Goal: Task Accomplishment & Management: Manage account settings

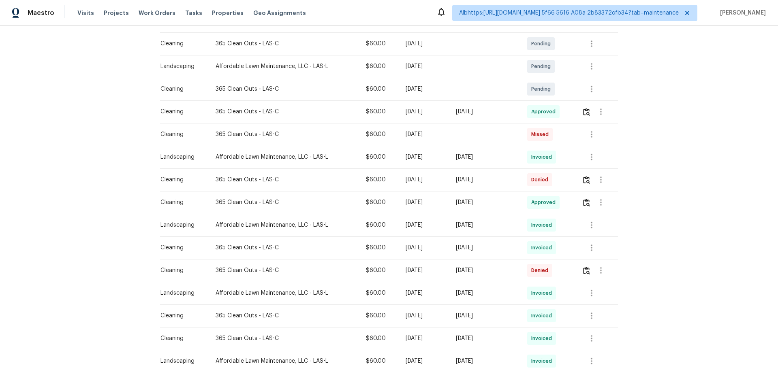
scroll to position [162, 0]
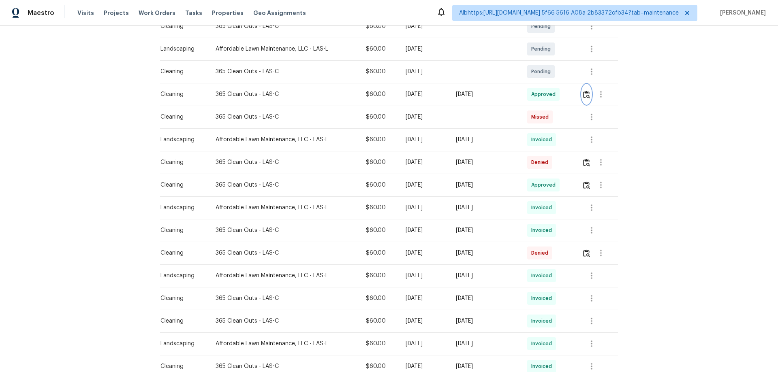
click at [587, 93] on img "button" at bounding box center [586, 95] width 7 height 8
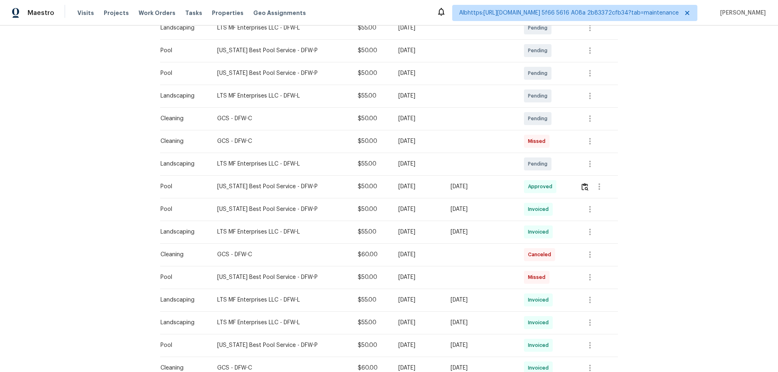
scroll to position [162, 0]
drag, startPoint x: 491, startPoint y: 177, endPoint x: 423, endPoint y: 181, distance: 67.4
click at [476, 180] on td "[DATE]" at bounding box center [481, 185] width 74 height 23
drag, startPoint x: 266, startPoint y: 181, endPoint x: 511, endPoint y: 181, distance: 245.1
click at [491, 181] on tr "Pool Texas Best Pool Service - DFW-P $50.00 Mon, Sep 15 2025 Mon, Sep 15 2025 A…" at bounding box center [389, 185] width 458 height 23
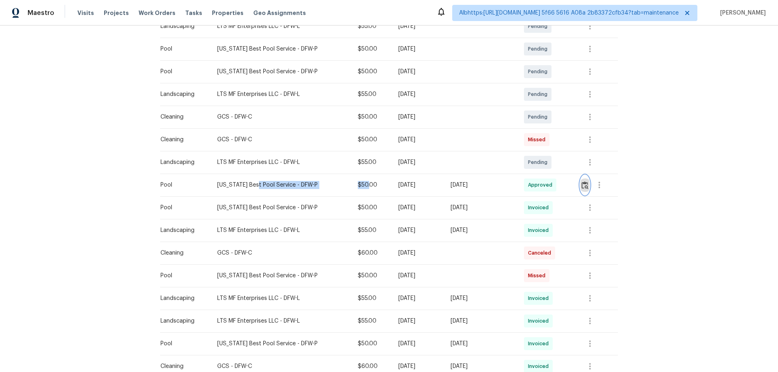
click at [583, 184] on img "button" at bounding box center [584, 185] width 7 height 8
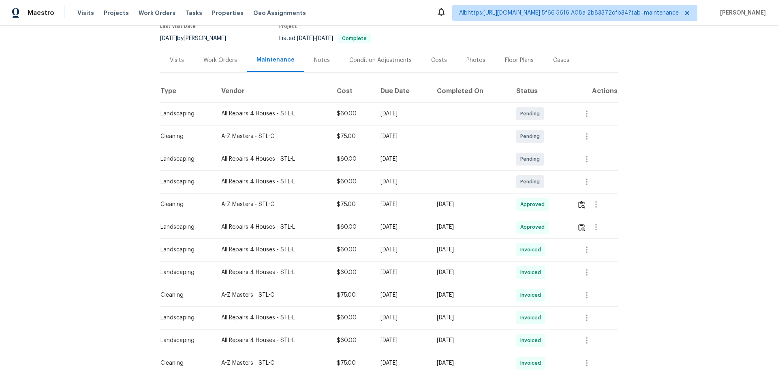
scroll to position [122, 0]
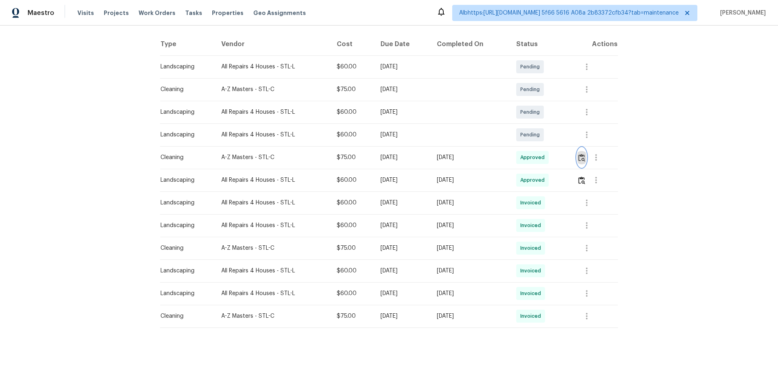
click at [578, 157] on img "button" at bounding box center [581, 158] width 7 height 8
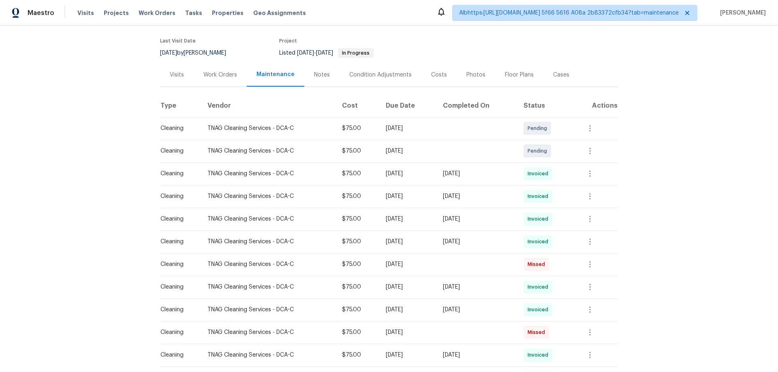
scroll to position [122, 0]
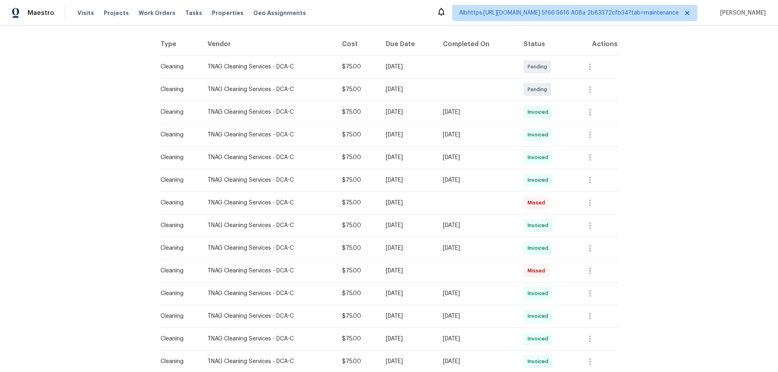
click at [355, 113] on tr "Cleaning TNAG Cleaning Services - DCA-C $75.00 Fri, Sep 05 2025 Mon, Sep 08 202…" at bounding box center [389, 112] width 458 height 23
click at [591, 112] on icon "button" at bounding box center [590, 112] width 2 height 6
click at [593, 127] on li "View details" at bounding box center [610, 125] width 57 height 13
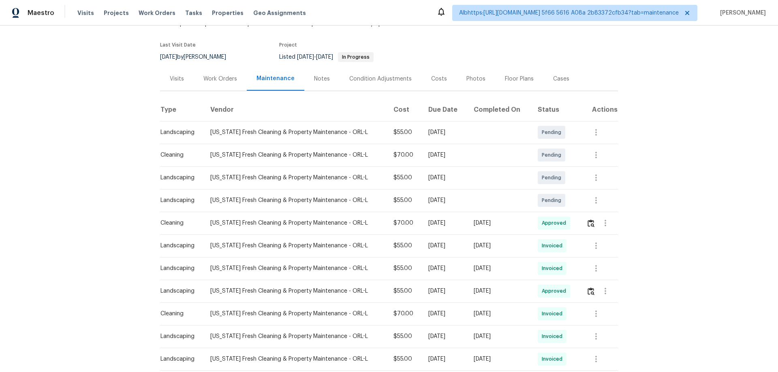
scroll to position [81, 0]
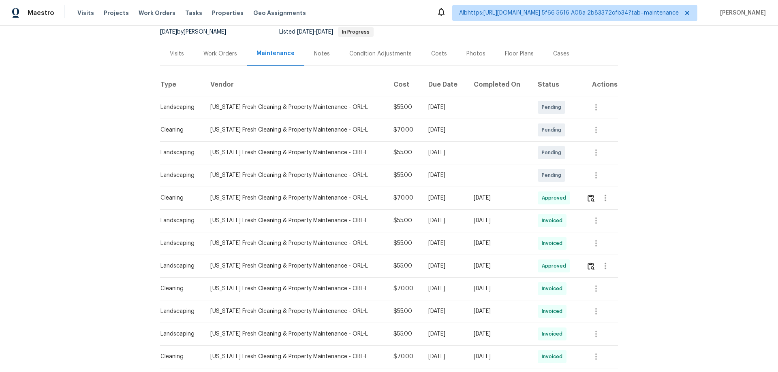
drag, startPoint x: 499, startPoint y: 216, endPoint x: 394, endPoint y: 208, distance: 105.3
click at [597, 225] on icon "button" at bounding box center [596, 221] width 10 height 10
click at [603, 231] on li "View details" at bounding box center [612, 234] width 57 height 13
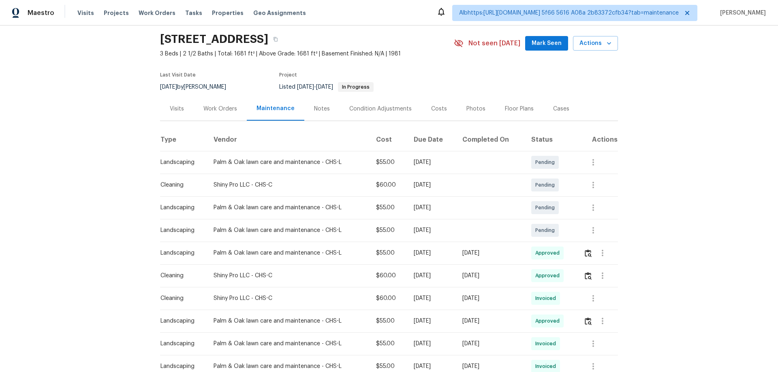
scroll to position [41, 0]
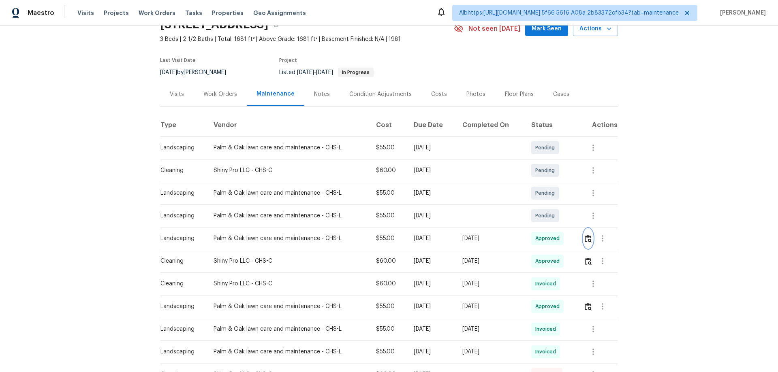
click at [591, 240] on button "button" at bounding box center [587, 238] width 9 height 19
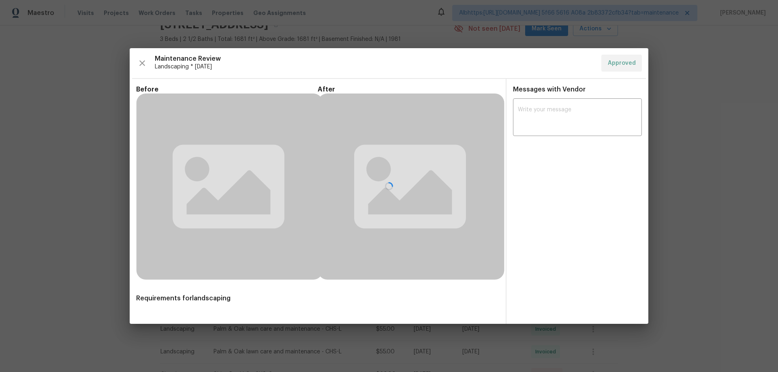
drag, startPoint x: 693, startPoint y: 230, endPoint x: 606, endPoint y: 244, distance: 88.2
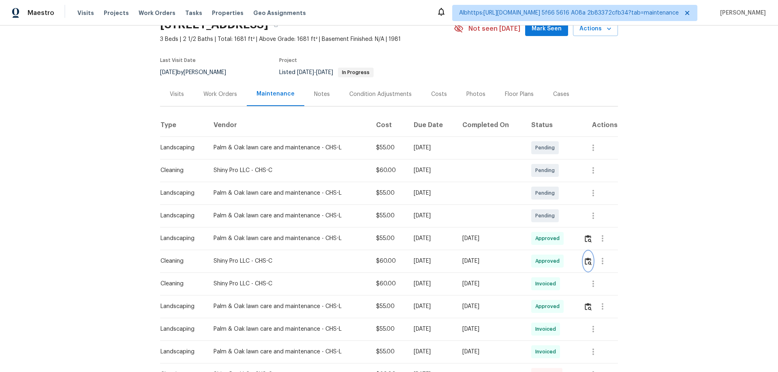
click at [588, 261] on img "button" at bounding box center [588, 262] width 7 height 8
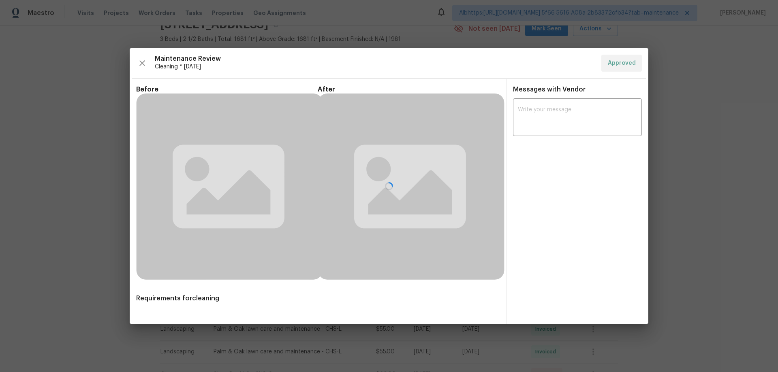
drag, startPoint x: 686, startPoint y: 230, endPoint x: 666, endPoint y: 213, distance: 26.8
